Goal: Contribute content: Contribute content

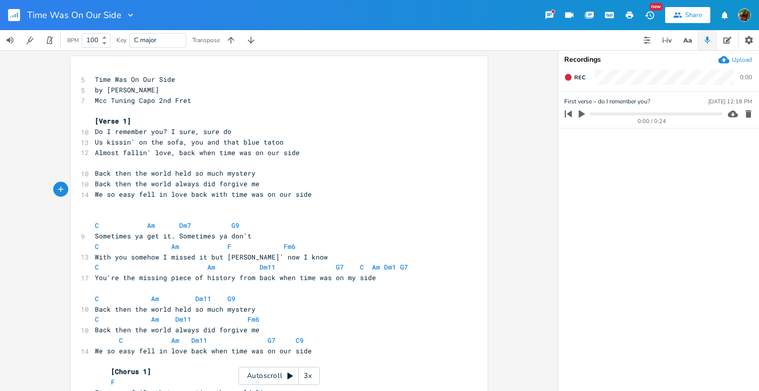
scroll to position [0, 133]
click at [14, 22] on button "Back to Library" at bounding box center [18, 15] width 20 height 24
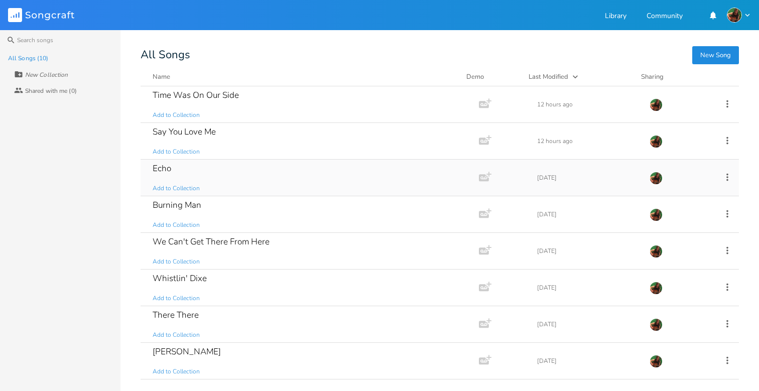
click at [203, 167] on div "Echo Add to Collection" at bounding box center [308, 178] width 310 height 36
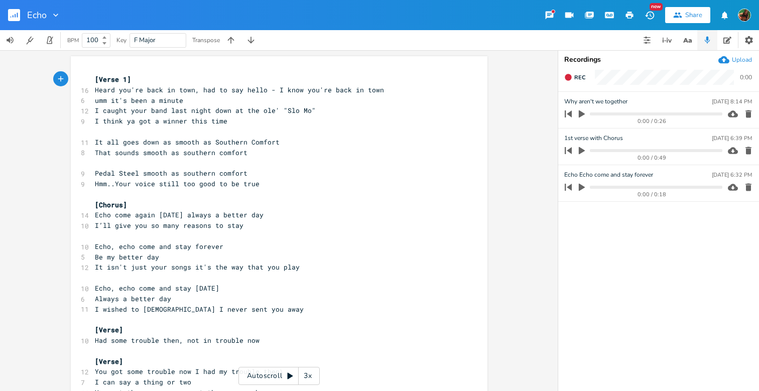
click at [95, 91] on span "Heard you're back in town, had to say hello - I know you're back in town" at bounding box center [239, 89] width 289 height 9
click at [270, 87] on span "Heard you're back in town, had to say hello - I know you're back in town" at bounding box center [239, 89] width 289 height 9
click at [245, 121] on pre "I think ya got a winner this time" at bounding box center [274, 121] width 362 height 11
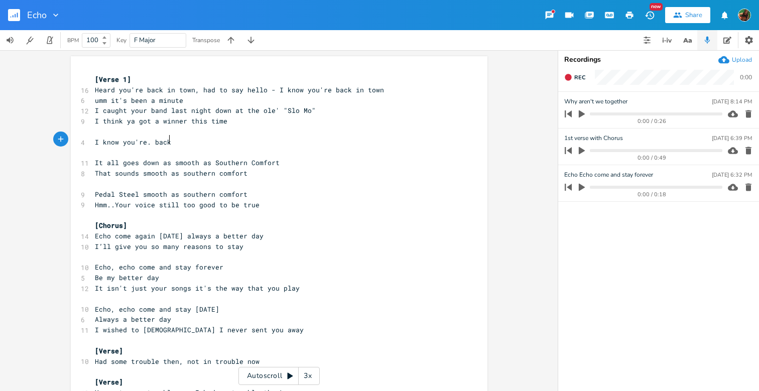
type textarea "I know you're. back"
type textarea "e back in town just wanna say hello"
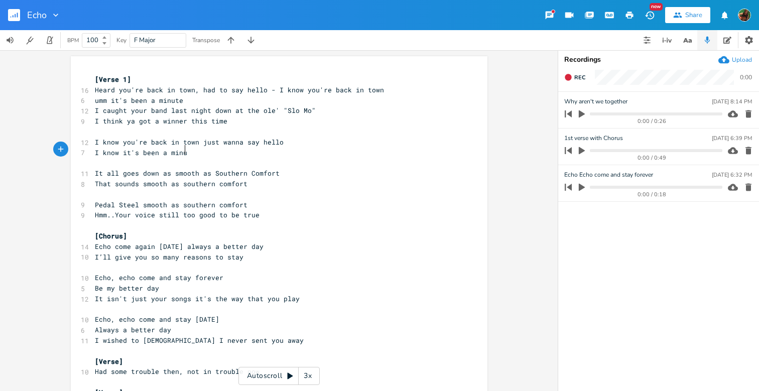
type textarea "I know it's been a minugte"
type textarea "ute"
